Goal: Information Seeking & Learning: Learn about a topic

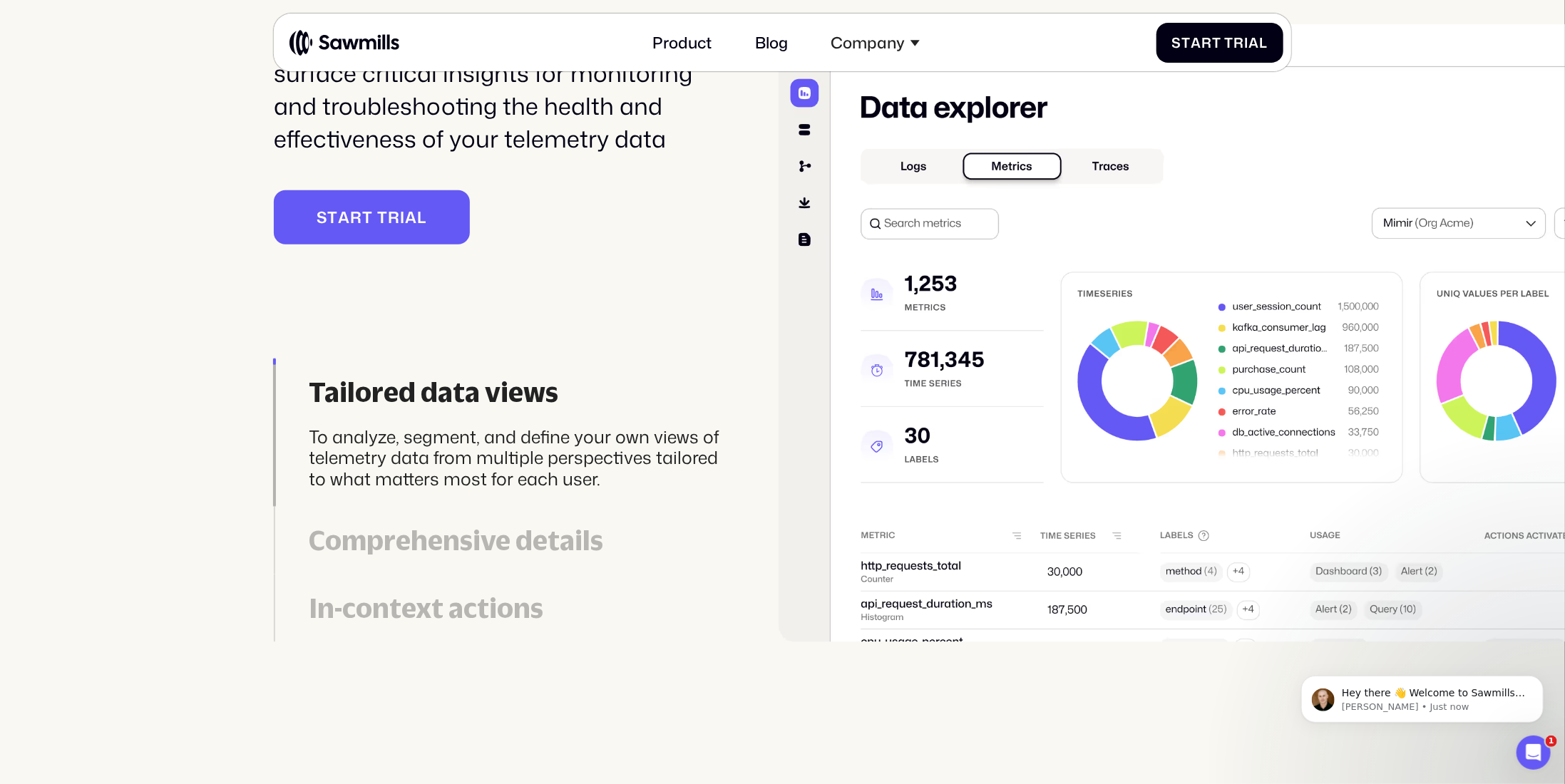
scroll to position [4502, 0]
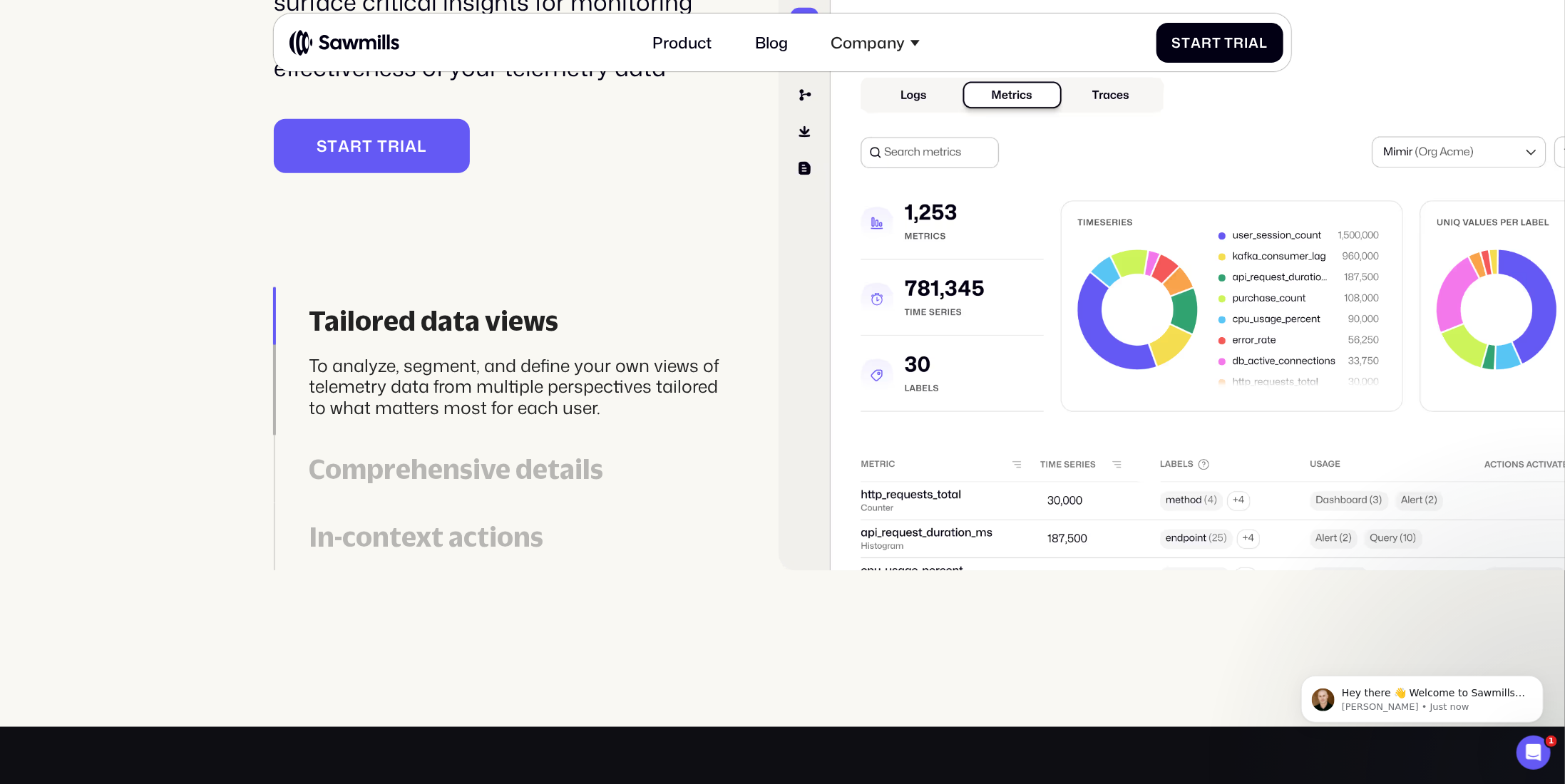
click at [408, 511] on link "In-context actions Take corrective actions such as routing, dropping, or modify…" at bounding box center [498, 537] width 450 height 68
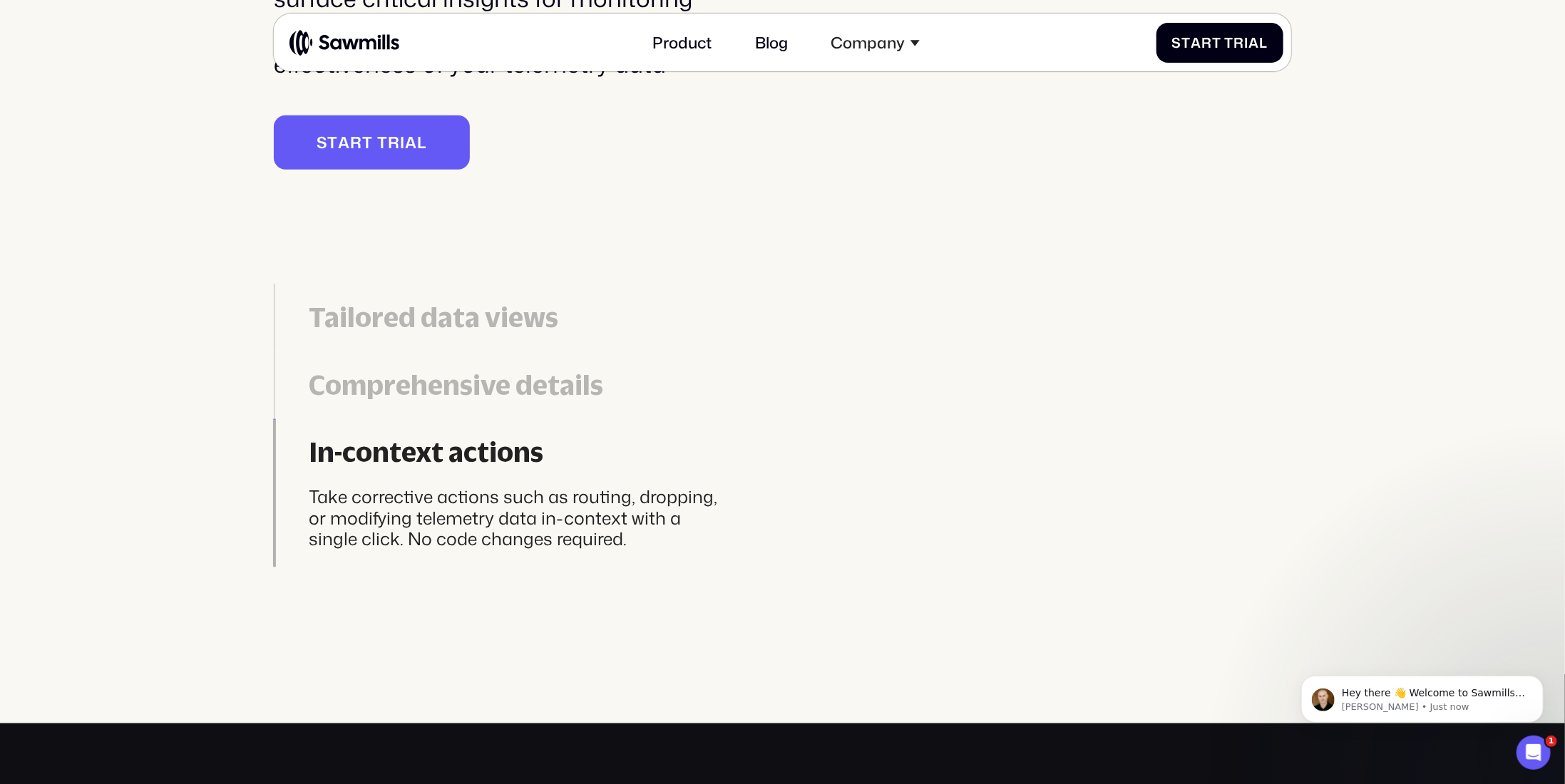
scroll to position [4577, 0]
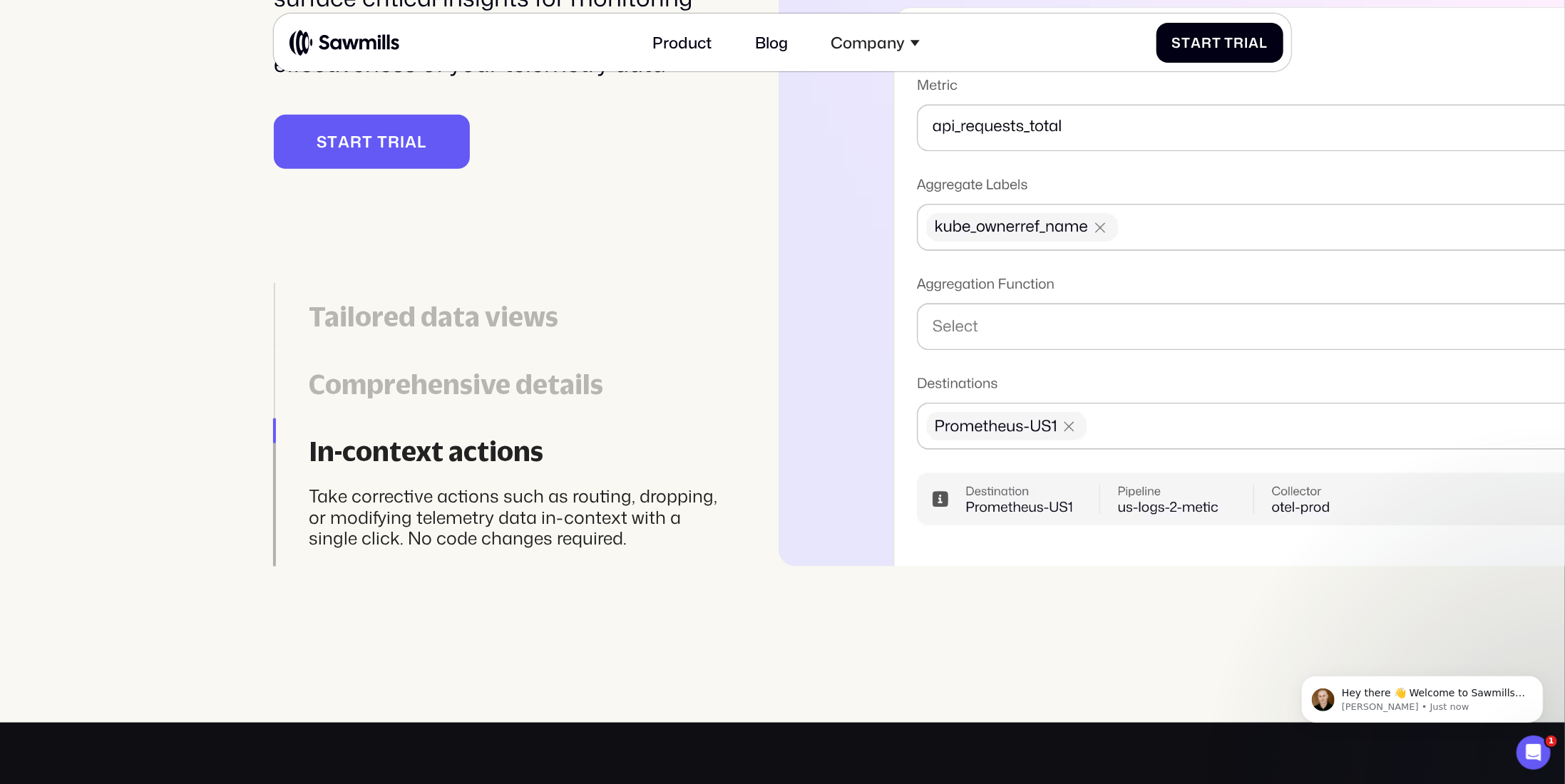
click at [413, 386] on div "Comprehensive details" at bounding box center [517, 384] width 415 height 32
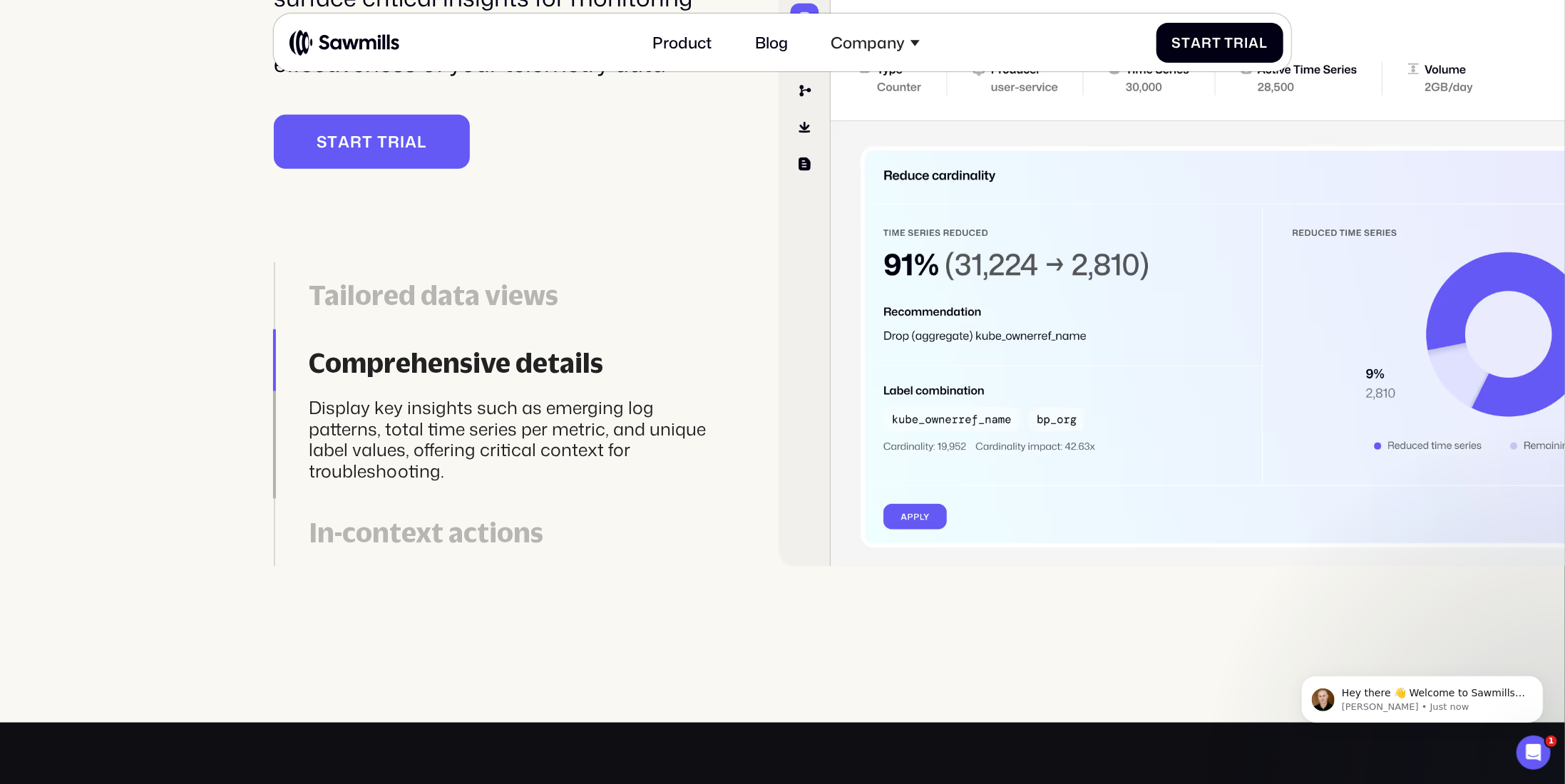
click at [389, 547] on div "In-context actions" at bounding box center [517, 532] width 415 height 32
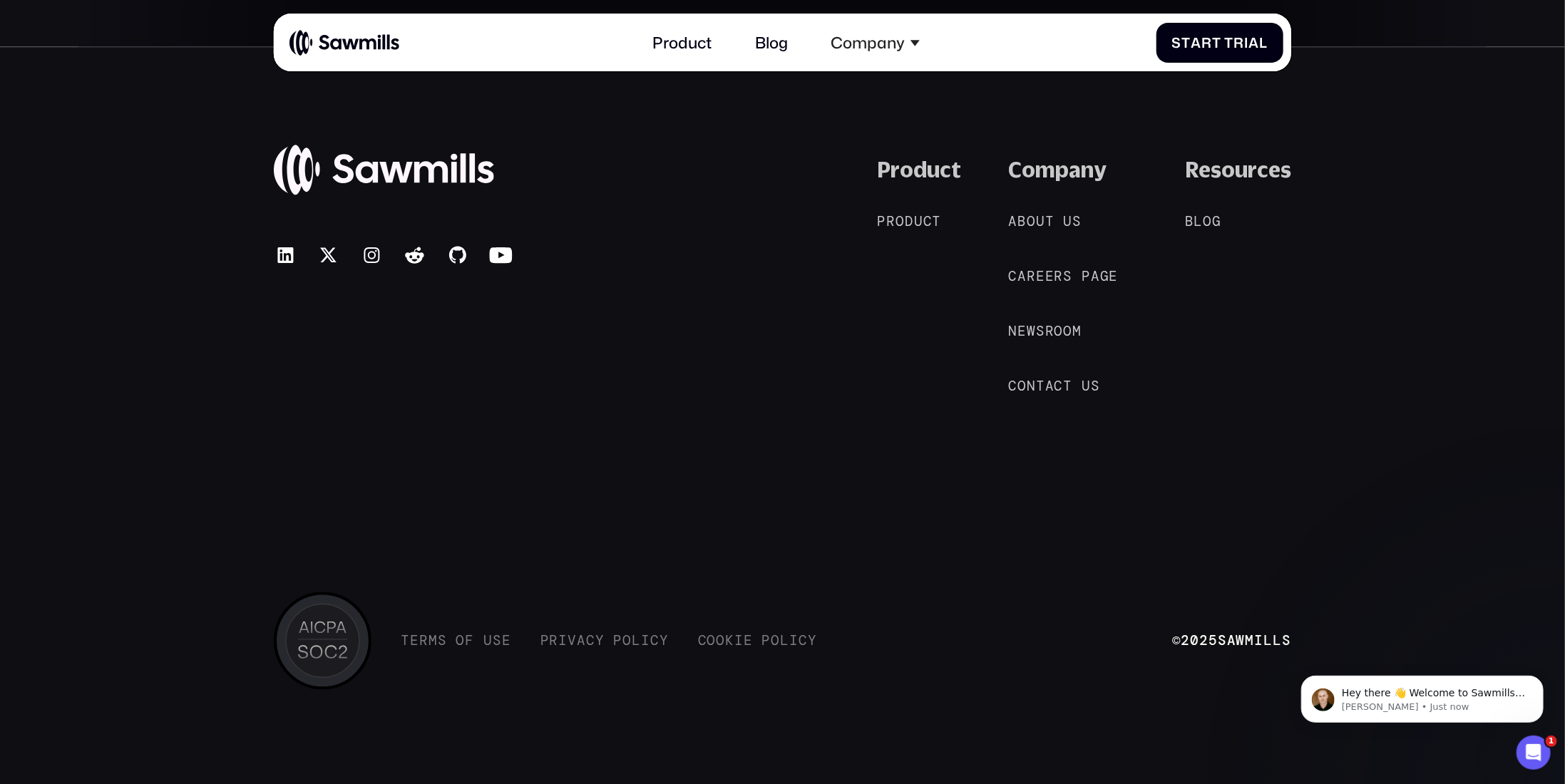
scroll to position [8968, 0]
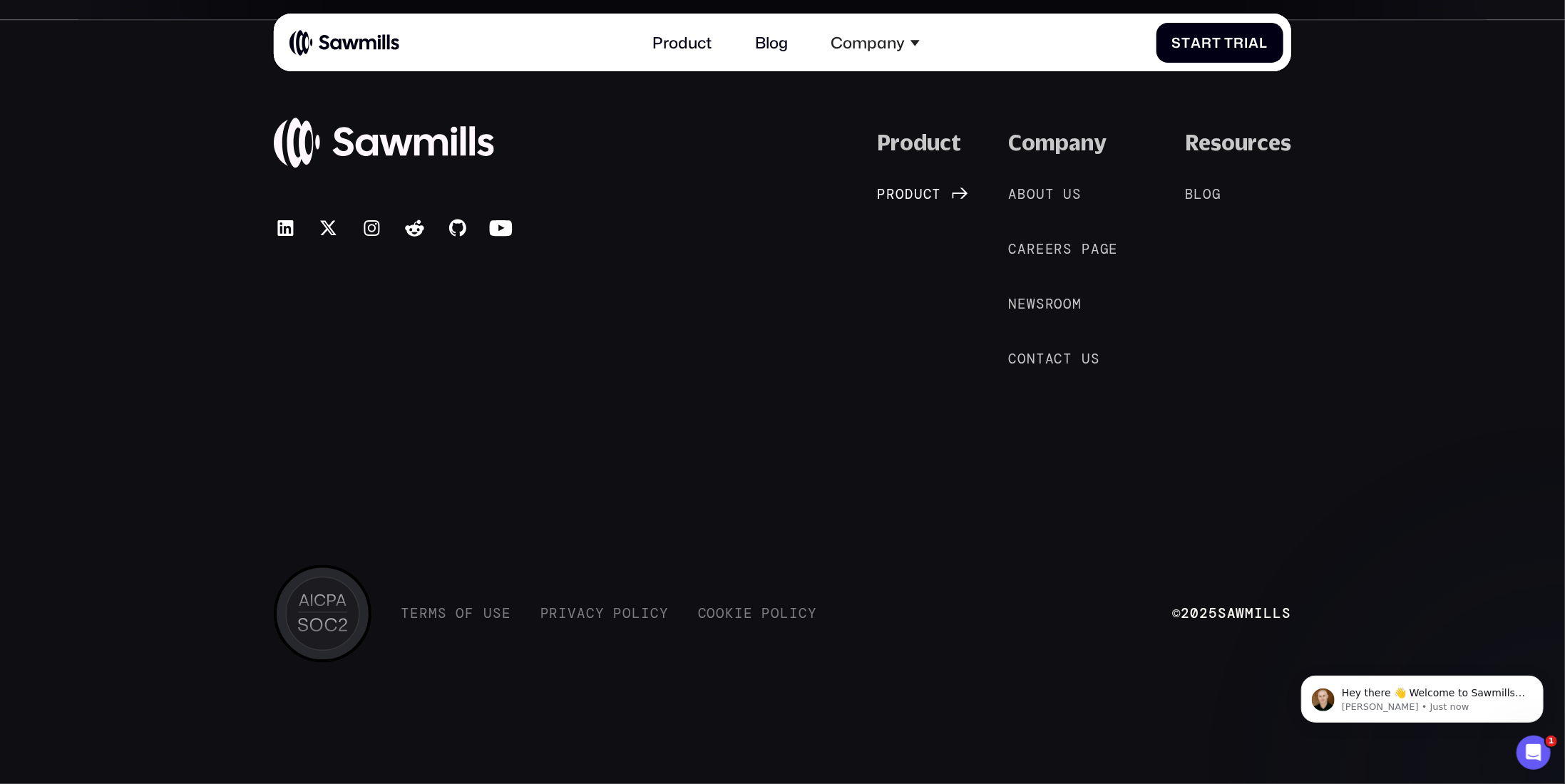
click at [914, 200] on span "d" at bounding box center [909, 195] width 9 height 16
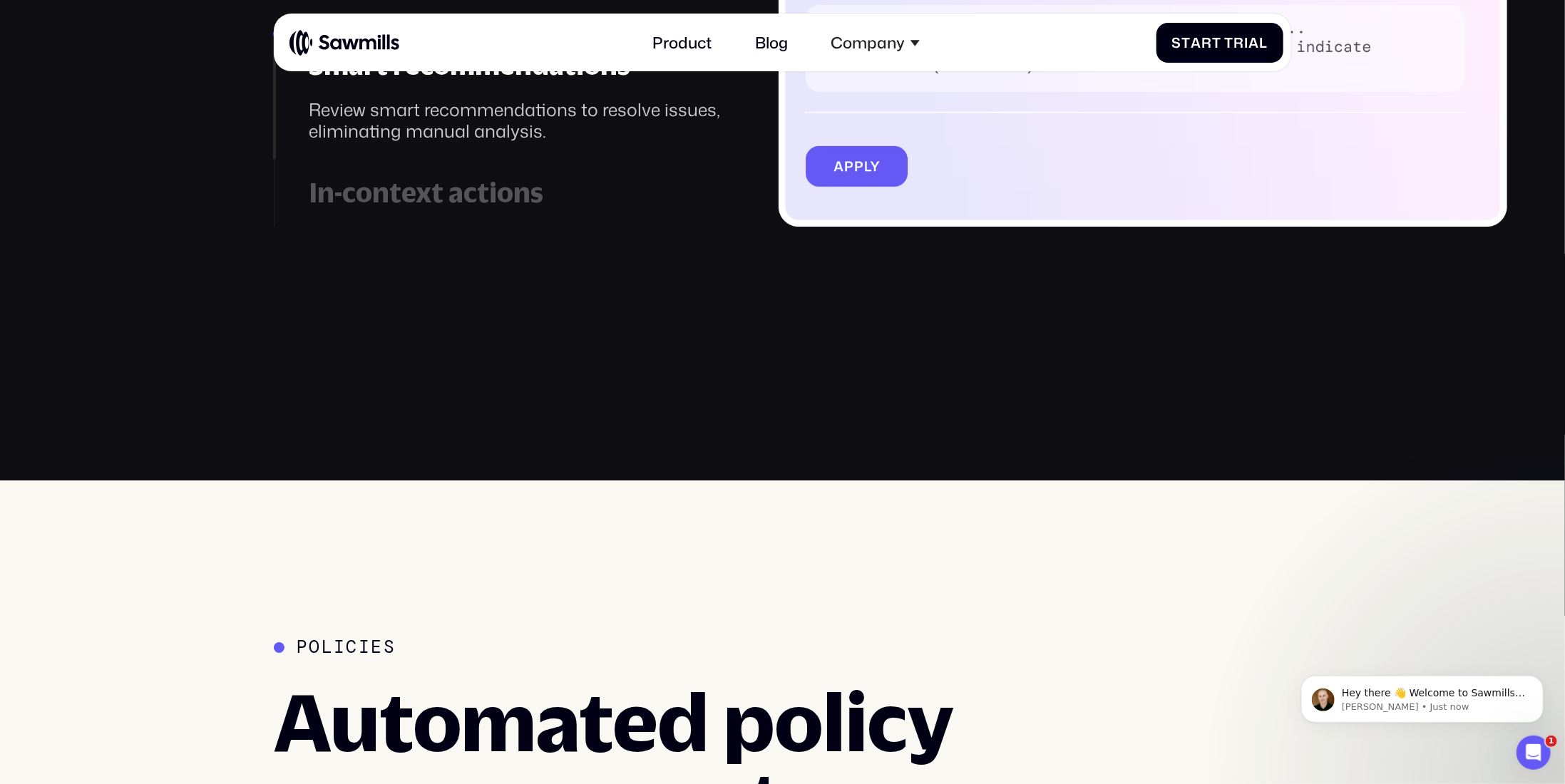
scroll to position [2821, 0]
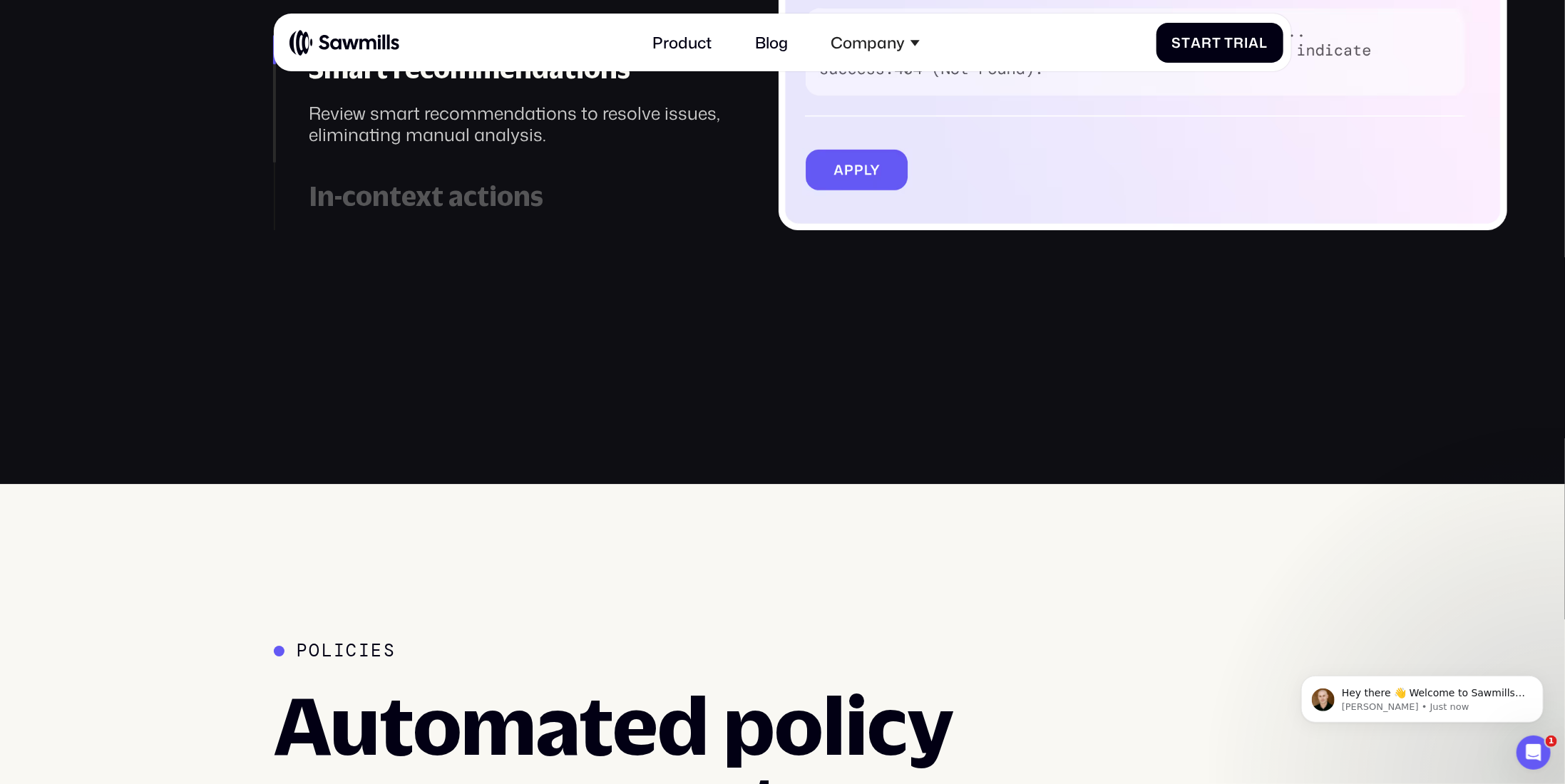
click at [377, 197] on div "In-context actions" at bounding box center [517, 196] width 415 height 32
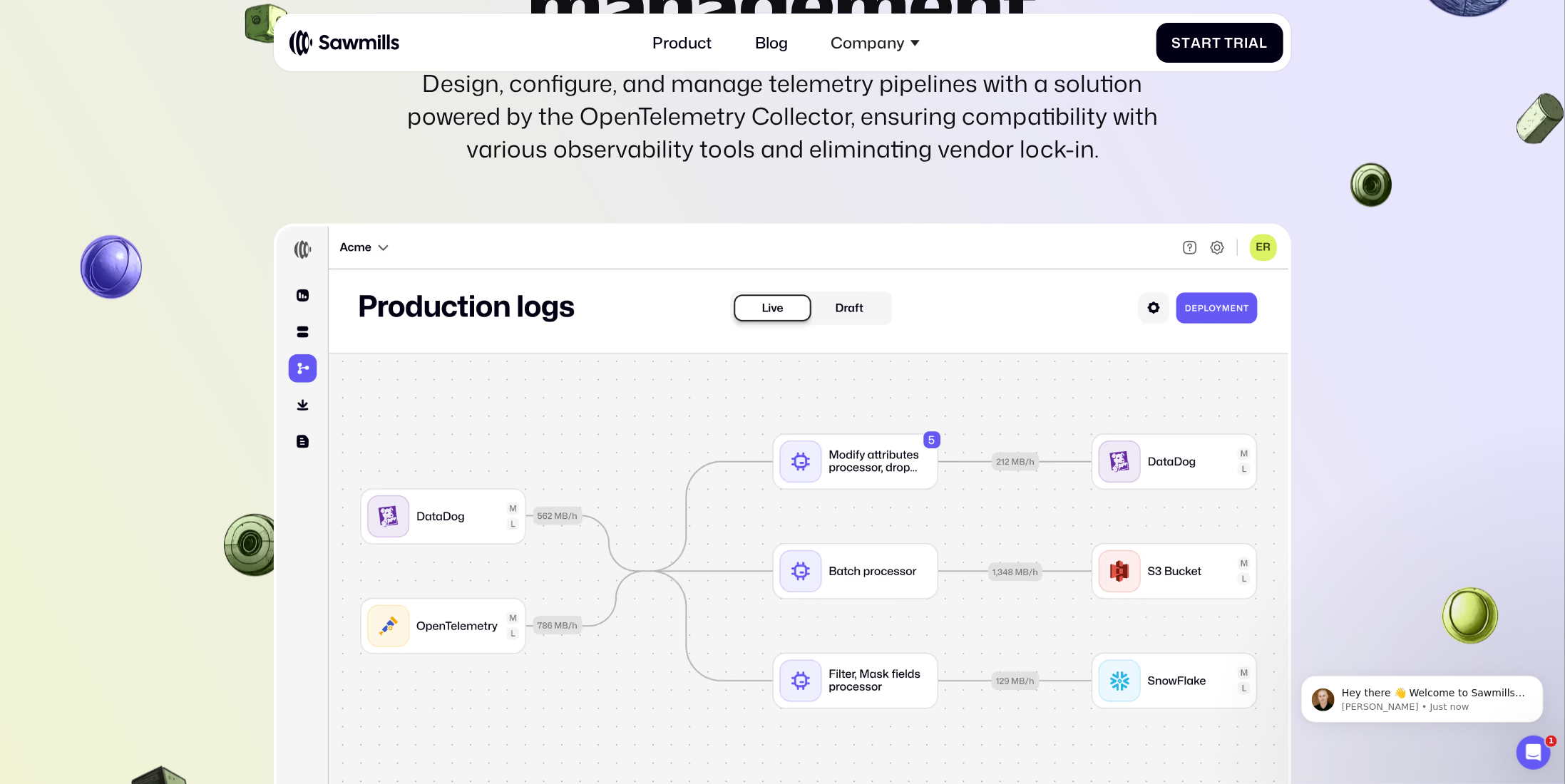
scroll to position [4765, 0]
